Goal: Task Accomplishment & Management: Manage account settings

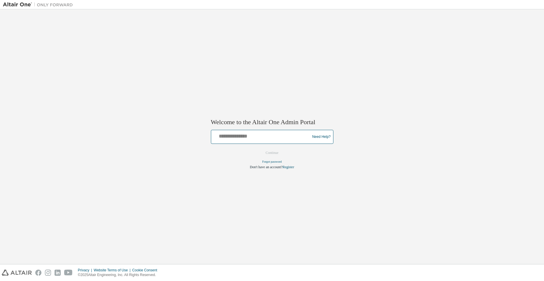
click at [259, 138] on input "text" at bounding box center [261, 135] width 96 height 8
type input "**********"
click at [269, 154] on button "Continue" at bounding box center [271, 153] width 25 height 9
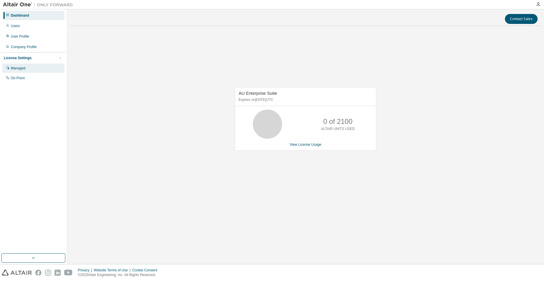
click at [27, 69] on div "Managed" at bounding box center [33, 68] width 62 height 9
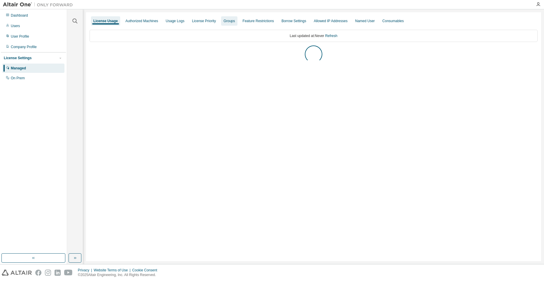
click at [223, 20] on div "Groups" at bounding box center [228, 21] width 11 height 5
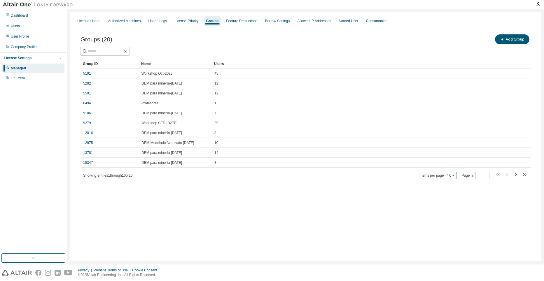
click at [452, 175] on icon "button" at bounding box center [452, 175] width 3 height 3
click at [453, 210] on div "100" at bounding box center [469, 211] width 47 height 7
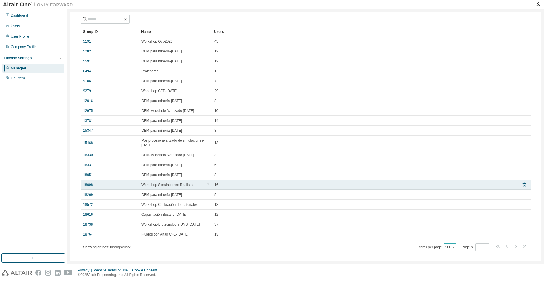
scroll to position [41, 0]
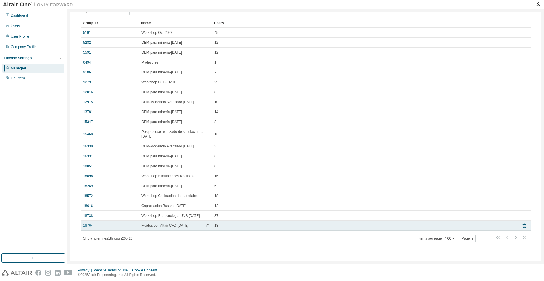
click at [86, 225] on link "18764" at bounding box center [88, 225] width 10 height 5
